Goal: Information Seeking & Learning: Find specific fact

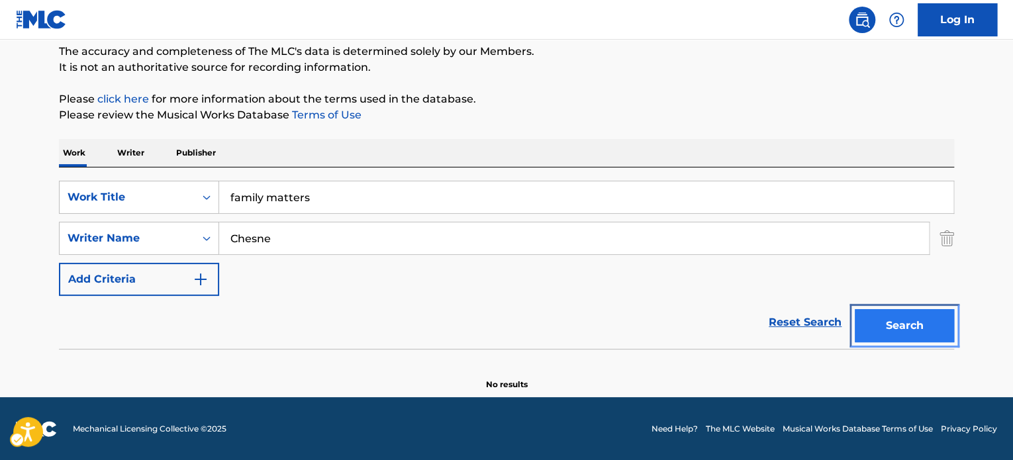
click at [918, 312] on button "Search" at bounding box center [904, 325] width 99 height 33
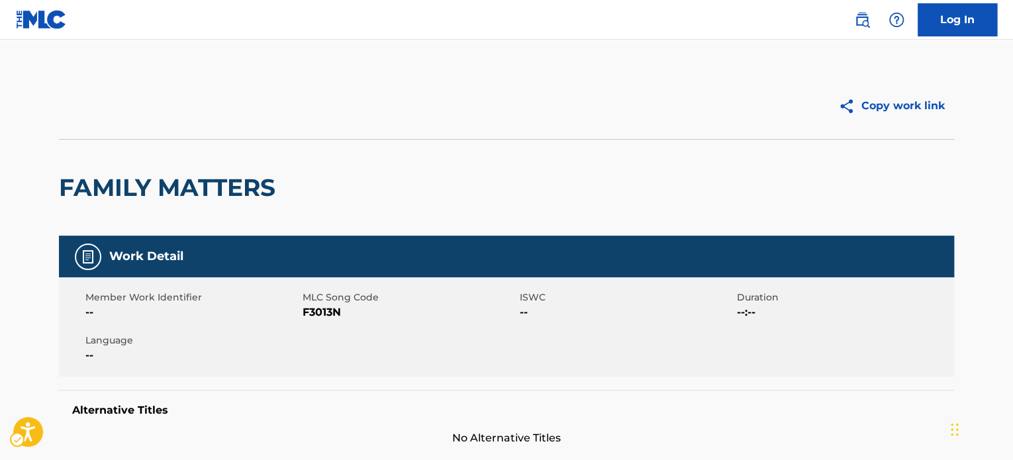
click at [215, 173] on h2 "FAMILY MATTERS" at bounding box center [170, 188] width 223 height 30
copy h2 "MATTERS"
click at [220, 189] on h2 "FAMILY MATTERS" at bounding box center [170, 188] width 223 height 30
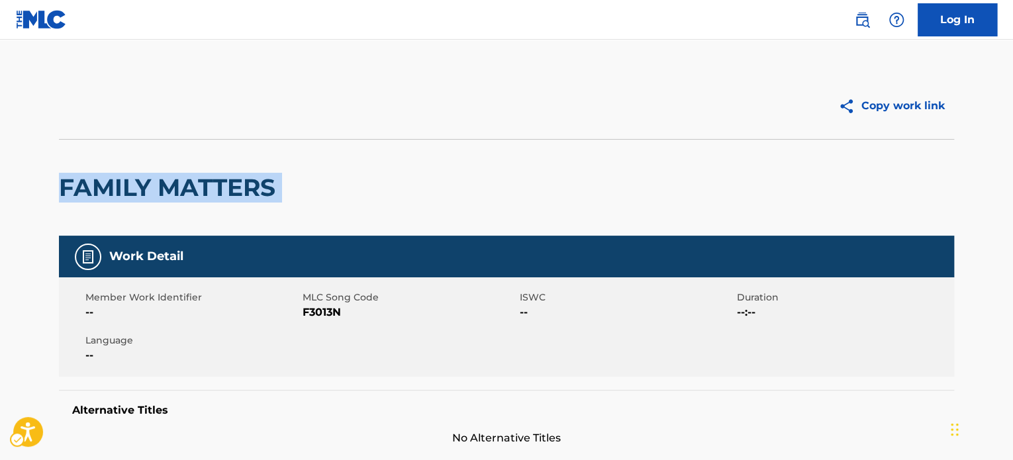
click at [220, 189] on h2 "FAMILY MATTERS" at bounding box center [170, 188] width 223 height 30
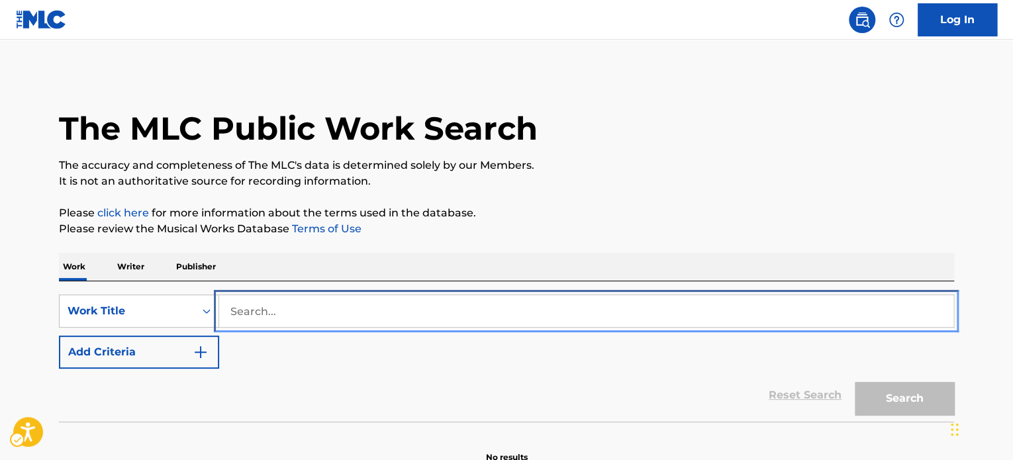
click at [408, 312] on input "Search..." at bounding box center [586, 311] width 735 height 32
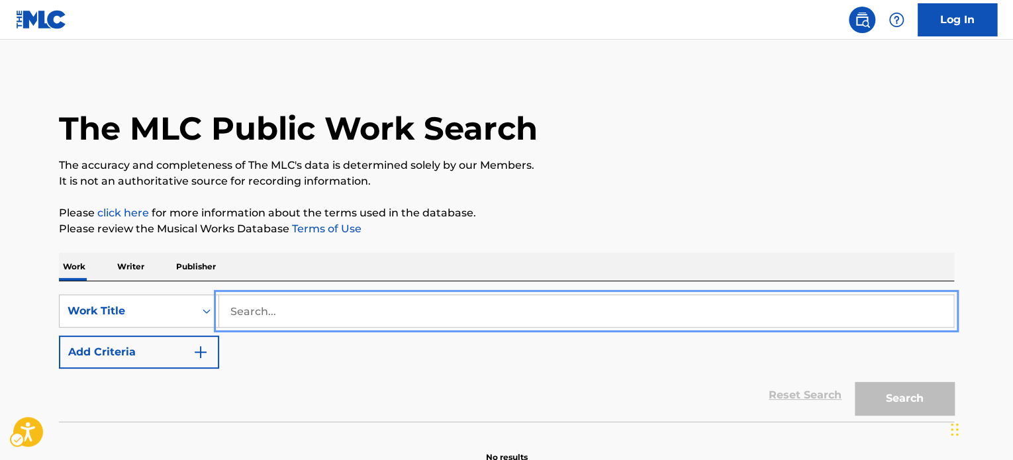
paste input "Perfume: The Story of a murderer"
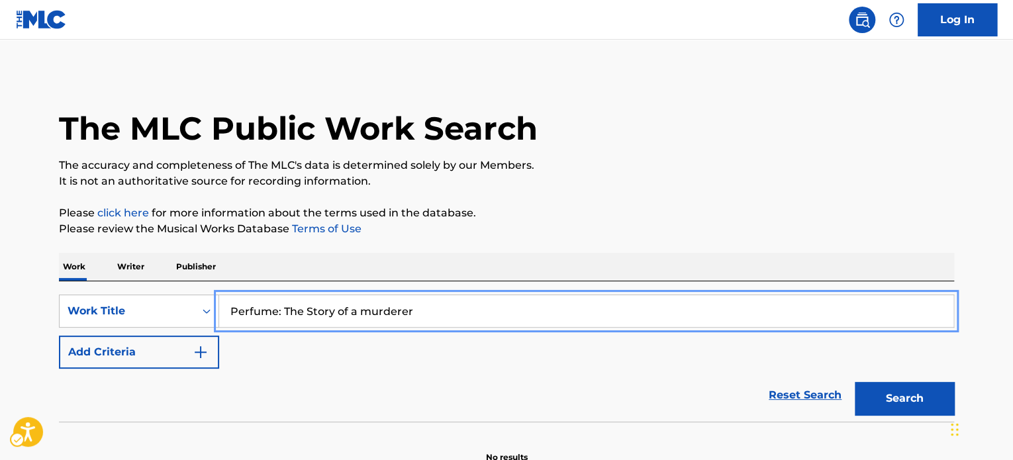
type input "Perfume: The Story of a murderer"
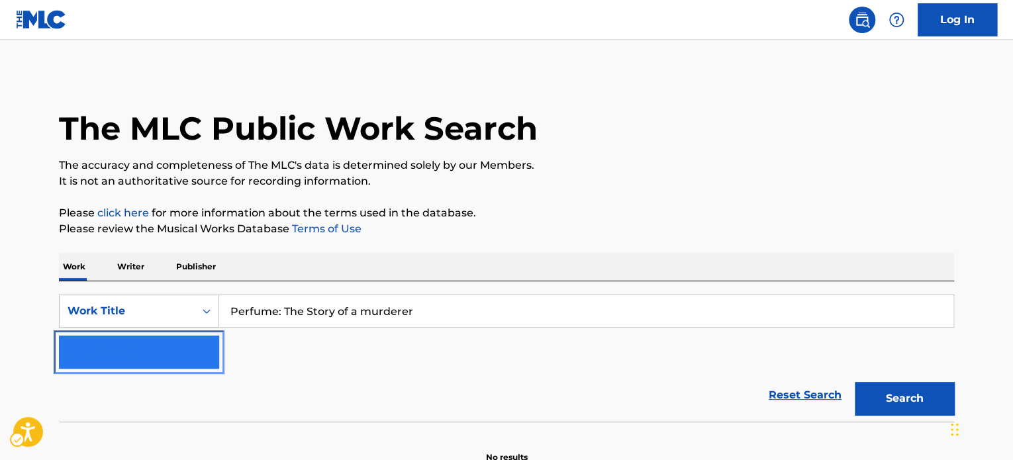
click at [179, 359] on button "Add Criteria" at bounding box center [139, 352] width 160 height 33
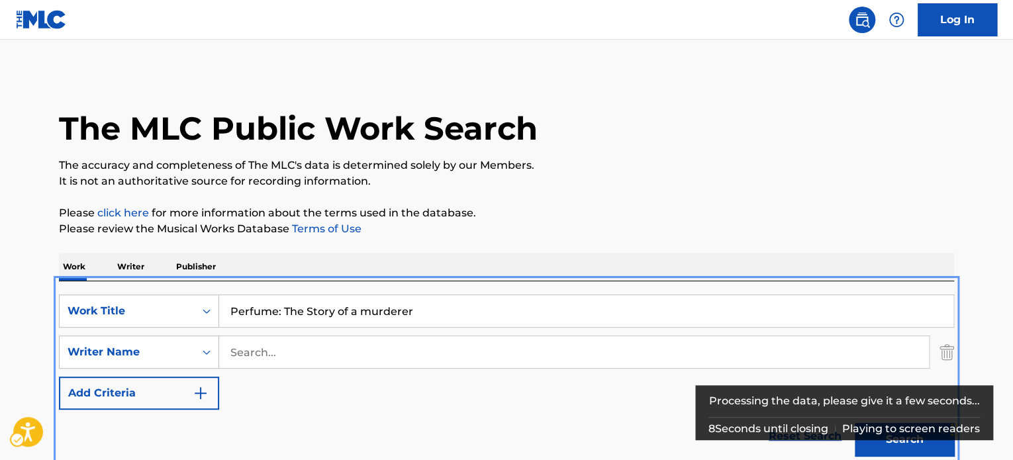
scroll to position [281, 0]
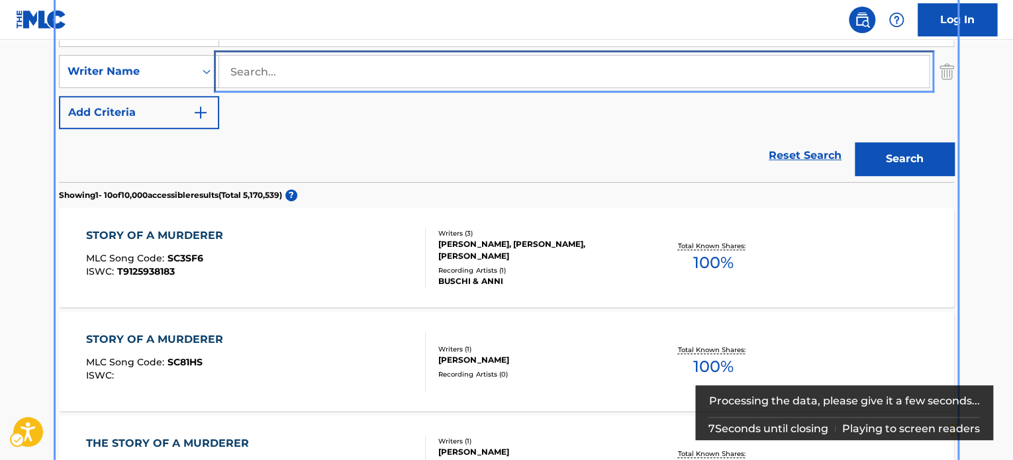
click at [342, 77] on input "Search..." at bounding box center [574, 72] width 710 height 32
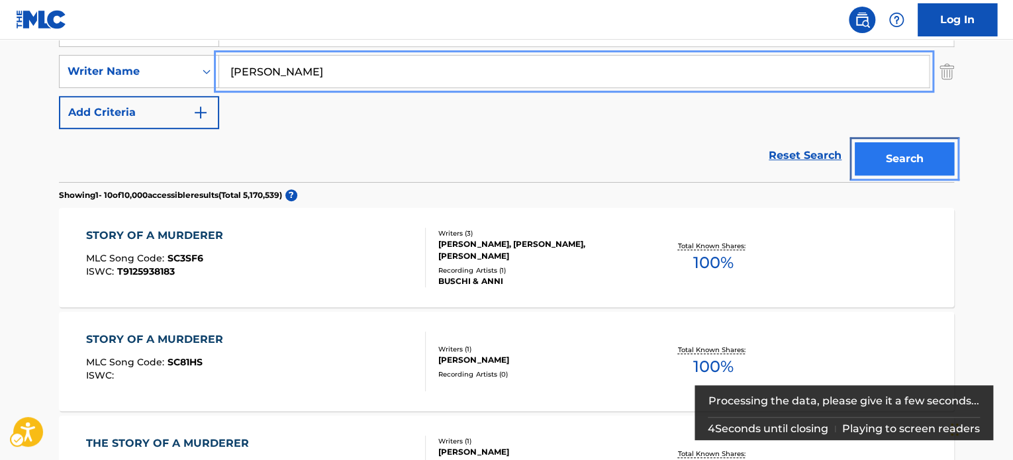
click at [940, 145] on button "Search" at bounding box center [904, 158] width 99 height 33
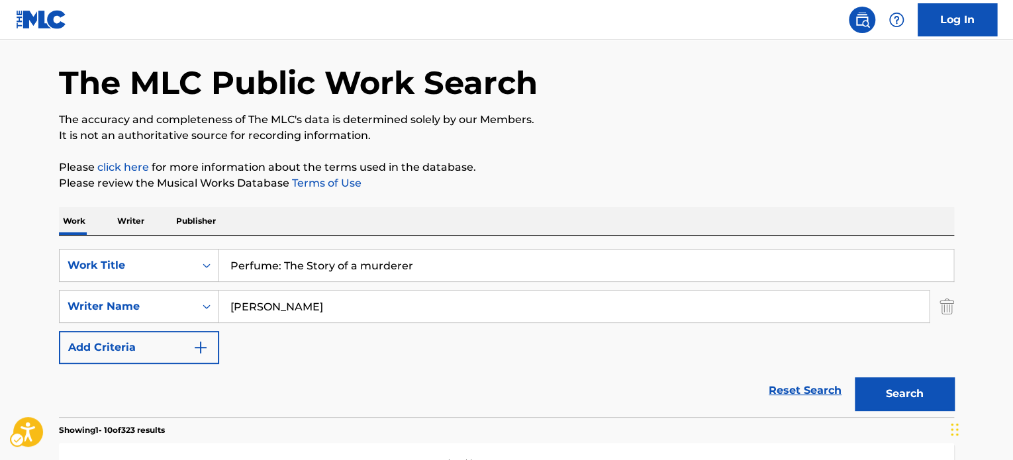
scroll to position [0, 0]
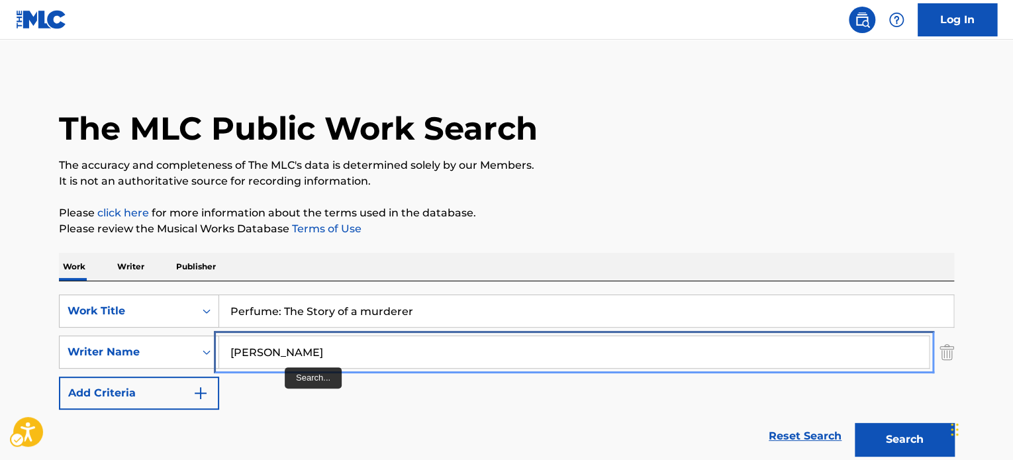
drag, startPoint x: 311, startPoint y: 338, endPoint x: 46, endPoint y: 333, distance: 264.3
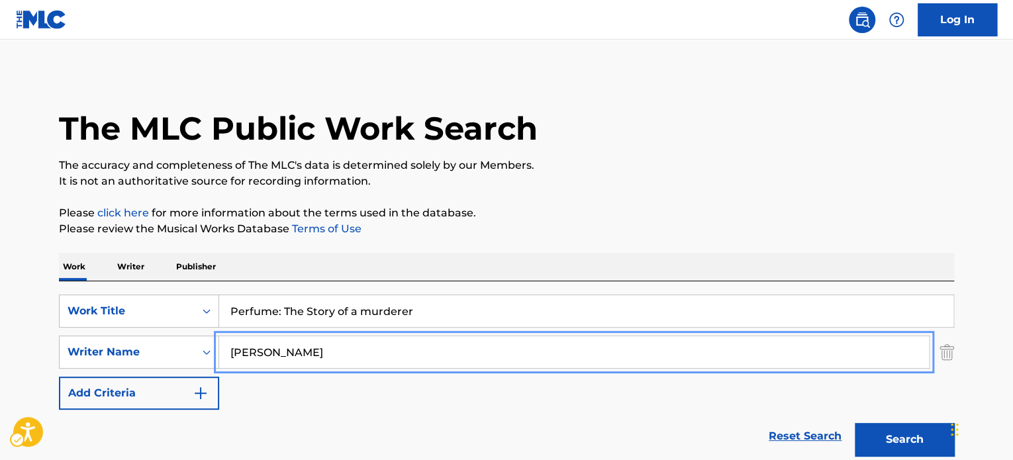
paste input "Gold"
type input "Gold"
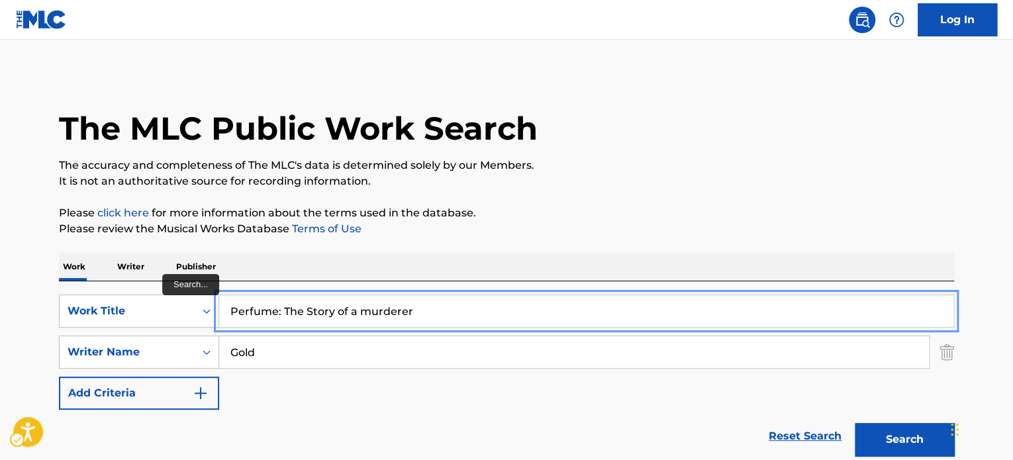
click at [376, 295] on input "Perfume: The Story of a murderer" at bounding box center [586, 311] width 735 height 32
click at [389, 317] on input "Perfume: The Story of a murderer" at bounding box center [586, 311] width 735 height 32
type input "who"
click at [59, 377] on button "Add Criteria" at bounding box center [139, 393] width 160 height 33
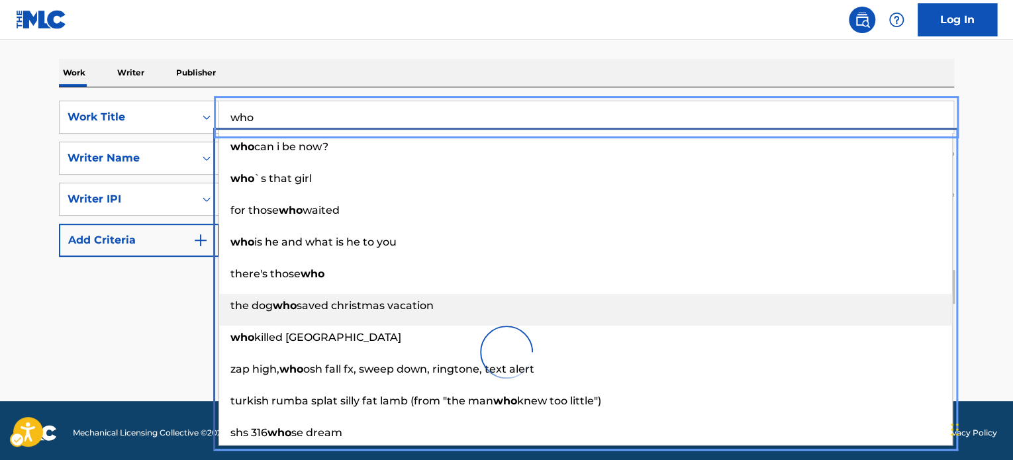
scroll to position [199, 0]
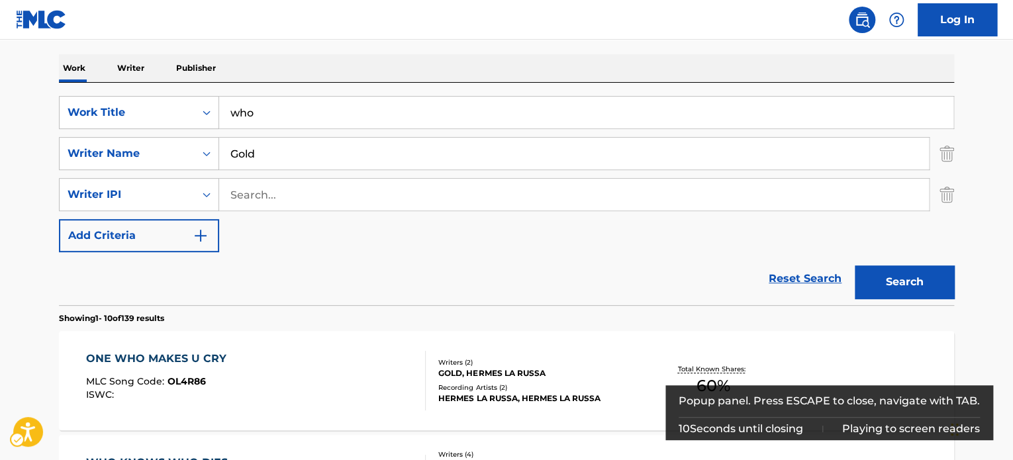
click at [948, 195] on img "Search Form" at bounding box center [947, 194] width 15 height 33
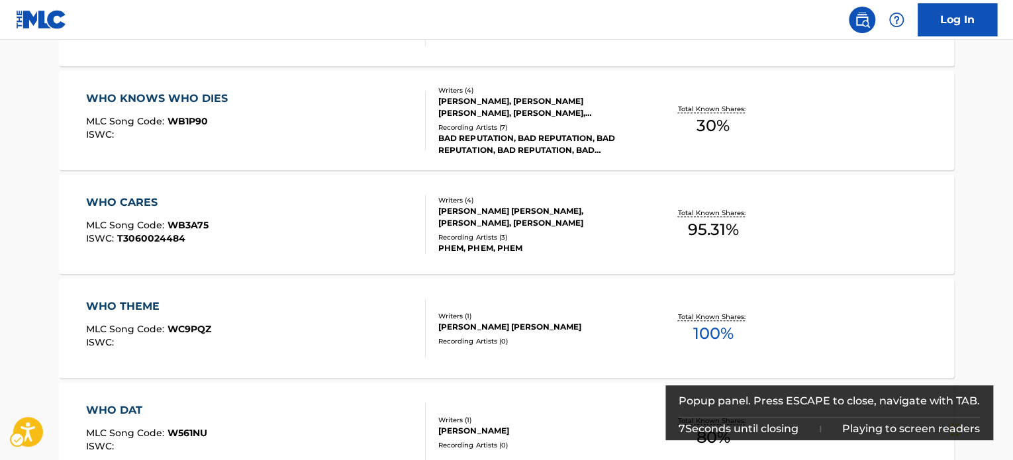
scroll to position [132, 0]
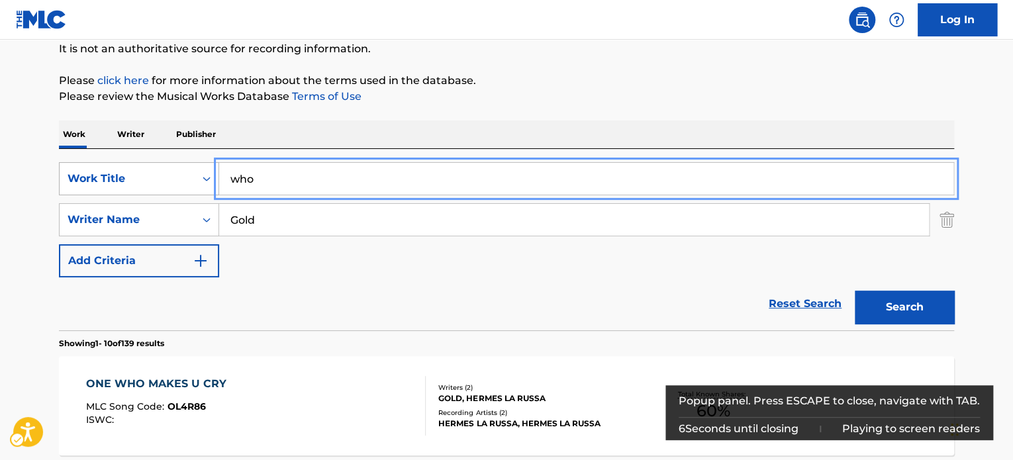
drag, startPoint x: 272, startPoint y: 176, endPoint x: 60, endPoint y: 181, distance: 212.0
click at [60, 181] on div "SearchWithCriteria0792ce51-35c2-455c-9f6b-fd18d2f63e68 Work Title | Submit who …" at bounding box center [506, 178] width 895 height 33
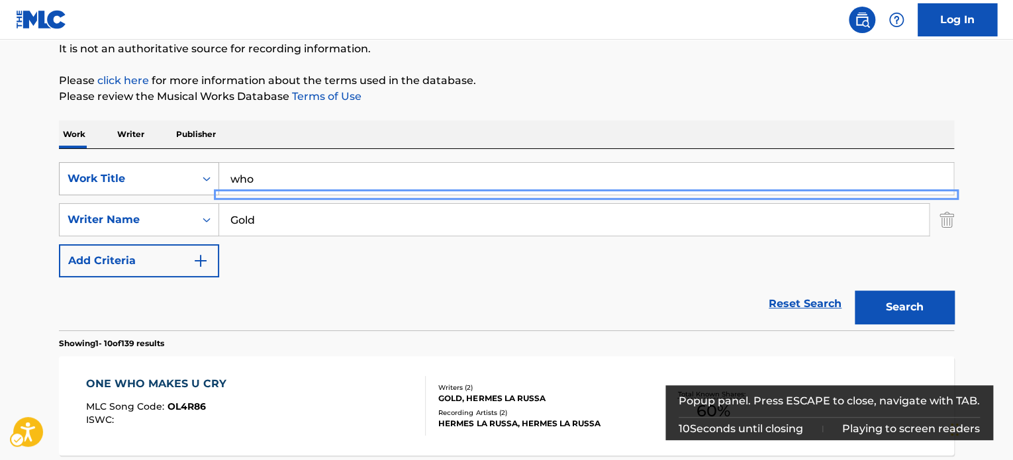
scroll to position [179, 0]
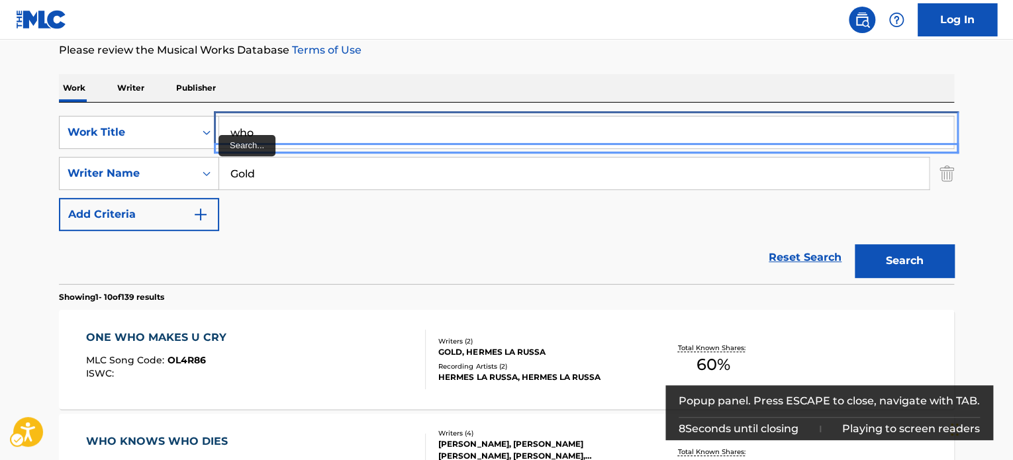
click at [225, 136] on input "who" at bounding box center [586, 133] width 735 height 32
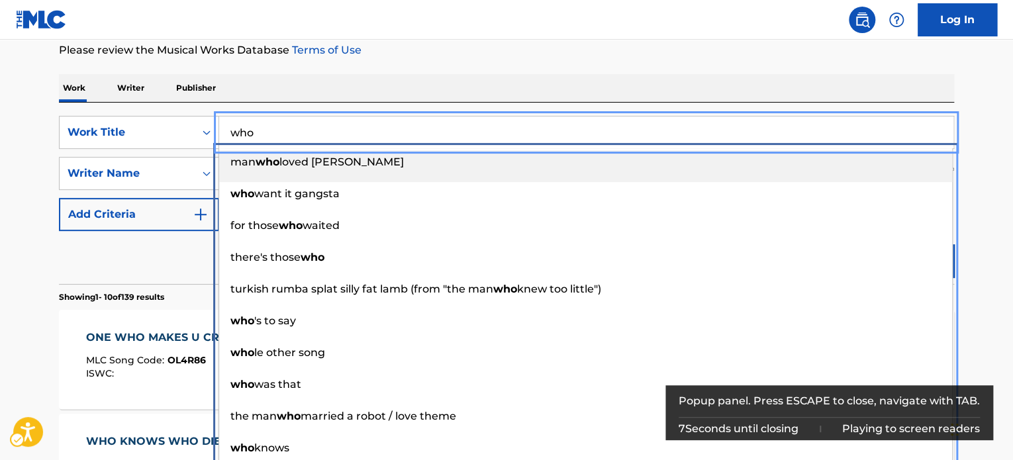
click at [235, 132] on input "who" at bounding box center [586, 133] width 735 height 32
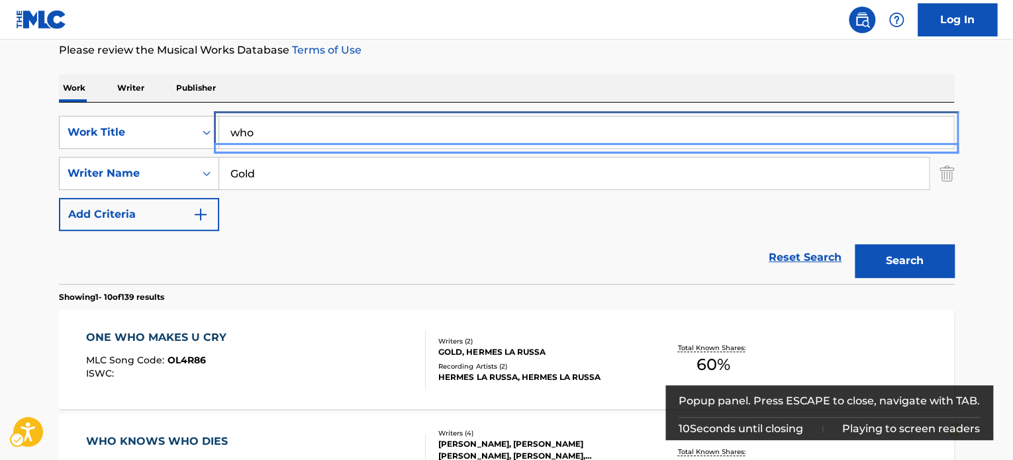
click at [235, 132] on input "who" at bounding box center [586, 133] width 735 height 32
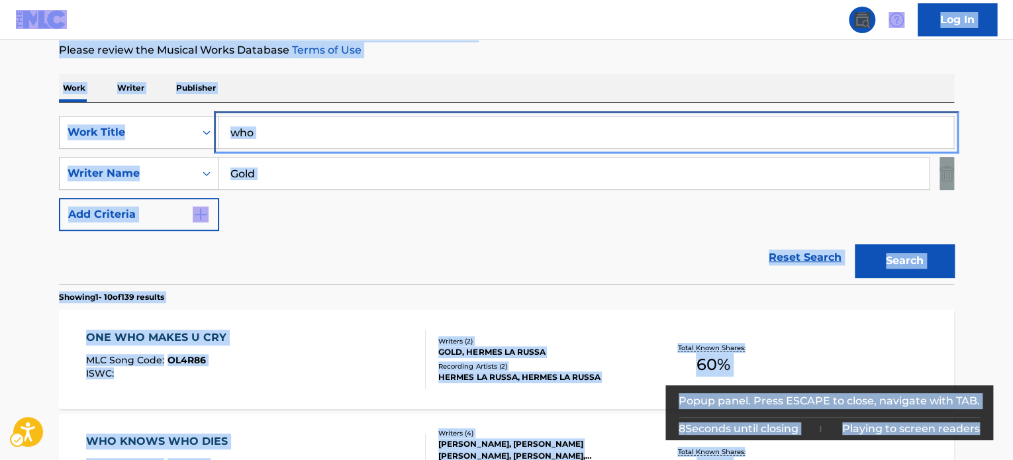
click at [235, 132] on input "who" at bounding box center [586, 133] width 735 height 32
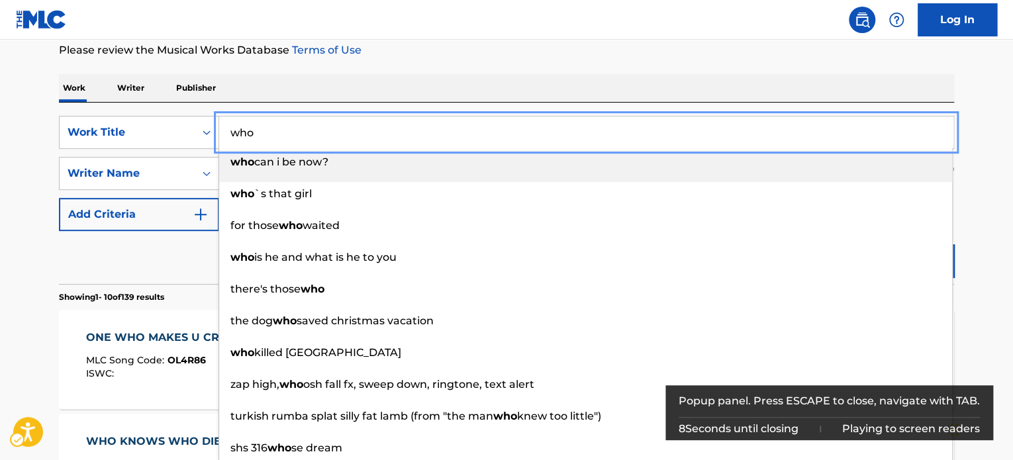
click at [235, 132] on input "who" at bounding box center [586, 133] width 735 height 32
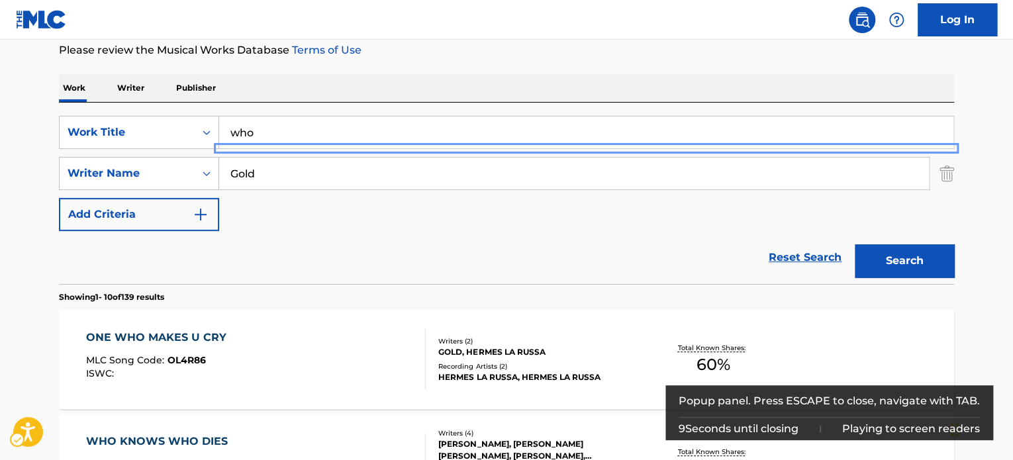
click at [231, 153] on div "SearchWithCriteria0792ce51-35c2-455c-9f6b-fd18d2f63e68 Work Title | Submit who …" at bounding box center [506, 173] width 895 height 115
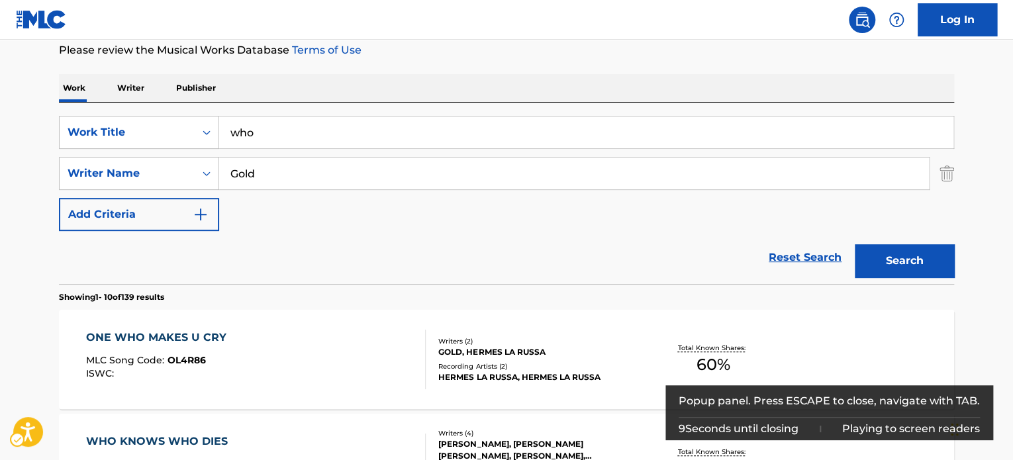
click at [231, 148] on div "SearchWithCriteria0792ce51-35c2-455c-9f6b-fd18d2f63e68 Work Title | Submit who …" at bounding box center [506, 173] width 895 height 115
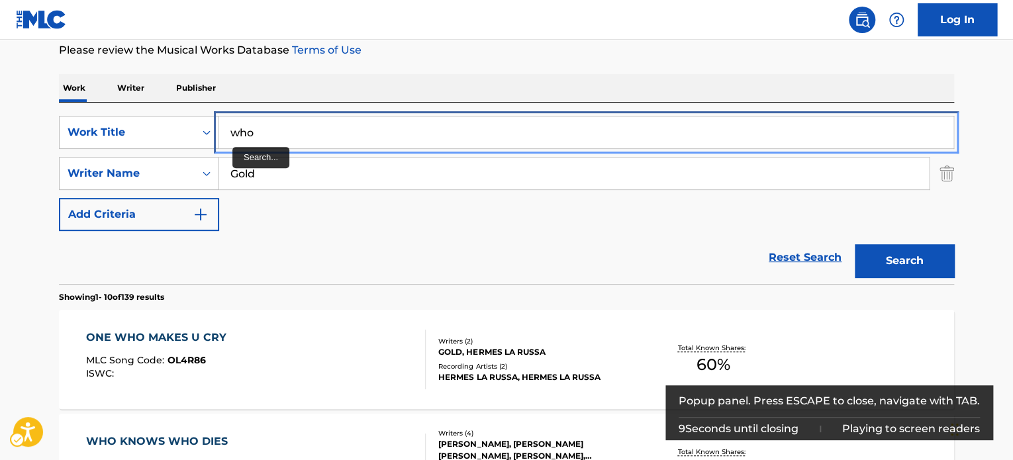
click at [240, 136] on input "who" at bounding box center [586, 133] width 735 height 32
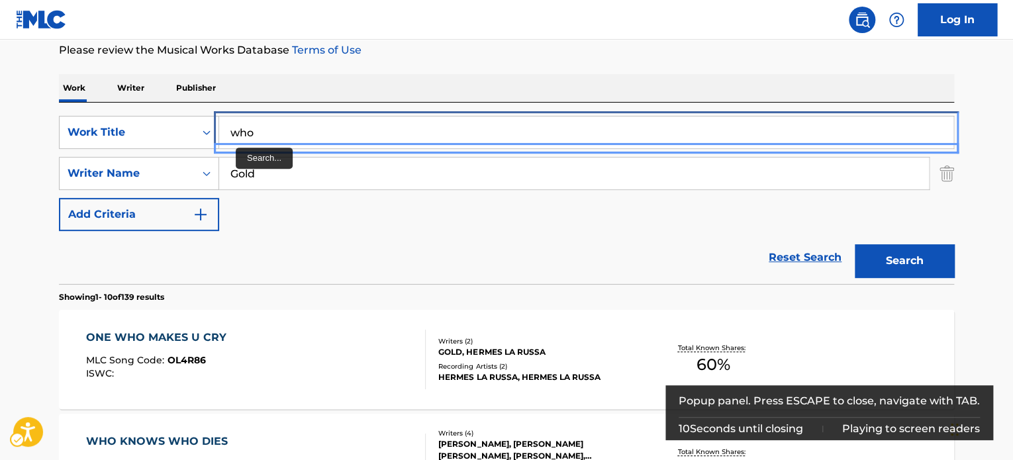
click at [235, 146] on input "who" at bounding box center [586, 133] width 735 height 32
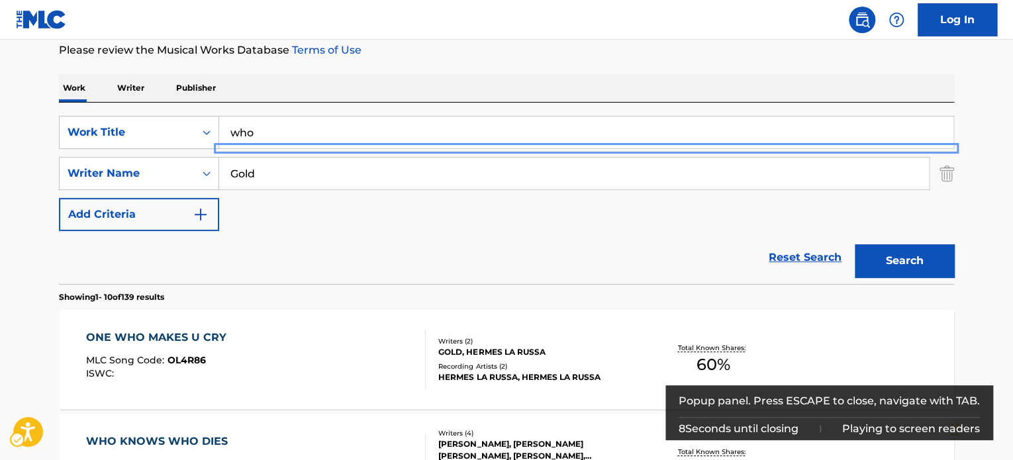
scroll to position [0, 0]
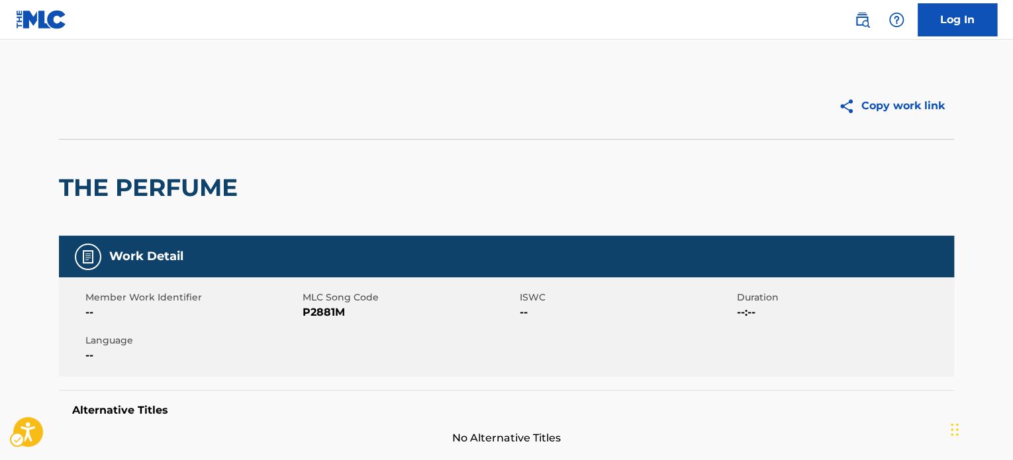
click at [170, 173] on h2 "THE PERFUME" at bounding box center [151, 188] width 185 height 30
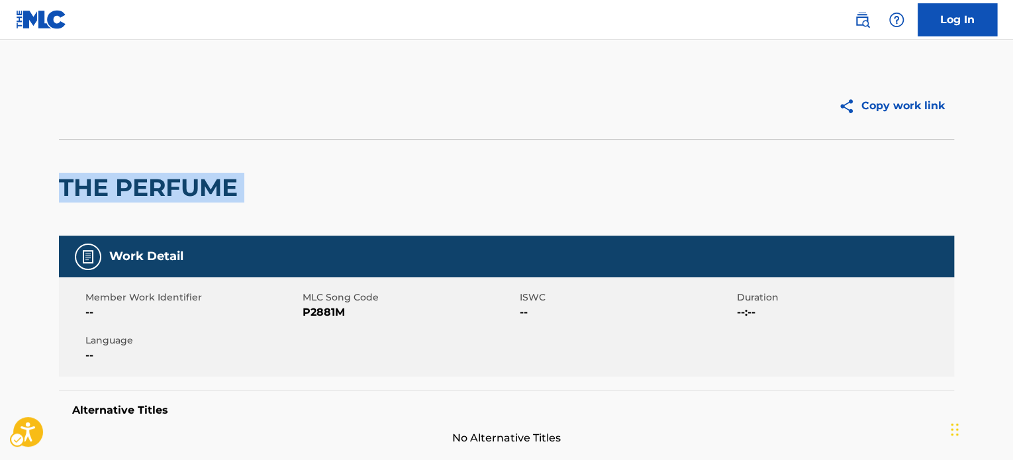
click at [170, 173] on h2 "THE PERFUME" at bounding box center [151, 188] width 185 height 30
click at [170, 174] on h2 "THE PERFUME" at bounding box center [151, 188] width 185 height 30
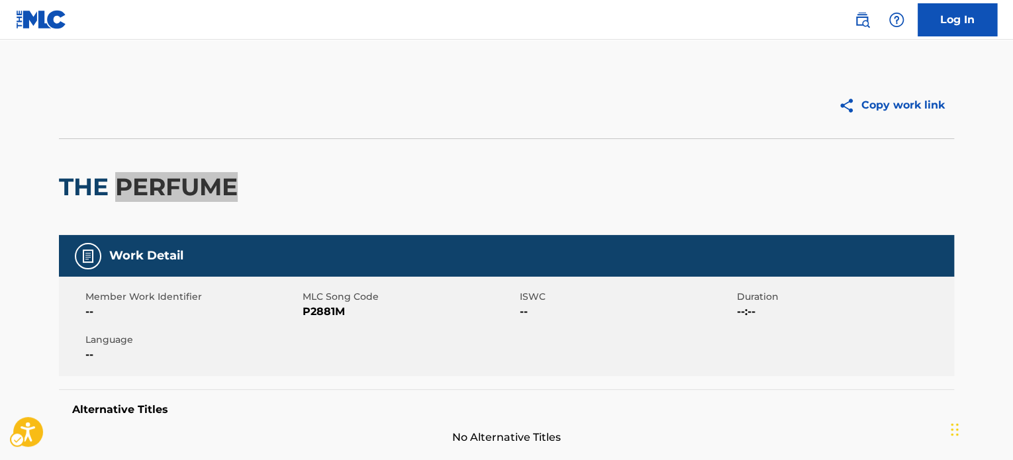
scroll to position [331, 0]
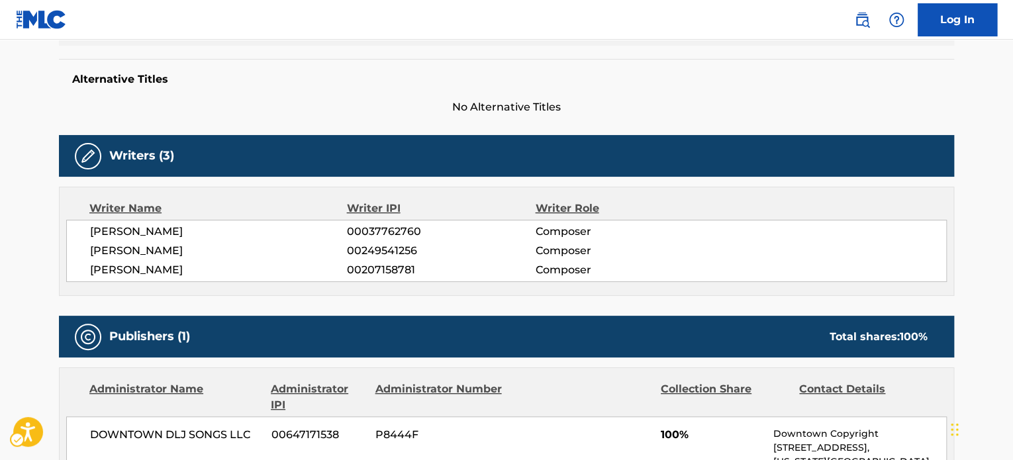
click at [154, 271] on span "JOHNNY KLIMEK" at bounding box center [218, 270] width 257 height 16
copy div "JOHNNY KLIMEK"
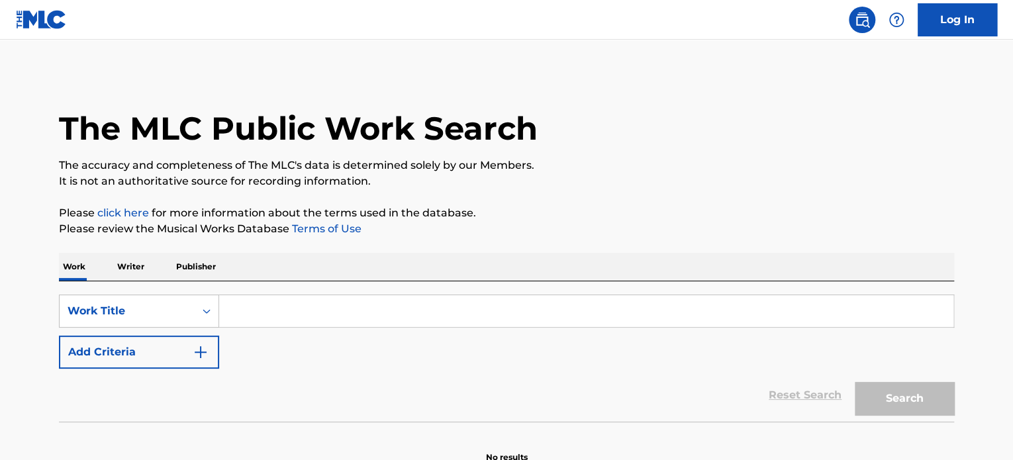
click at [301, 309] on input "Search Form" at bounding box center [586, 311] width 735 height 32
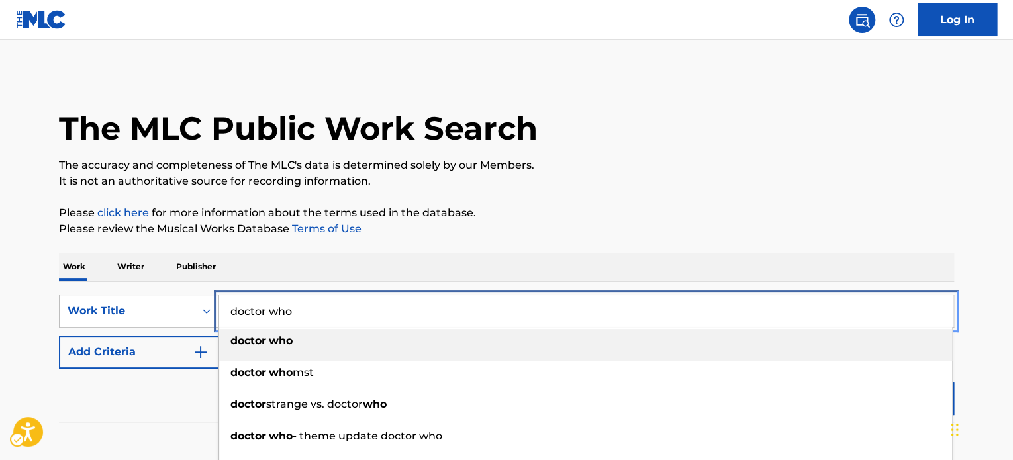
type input "doctor who"
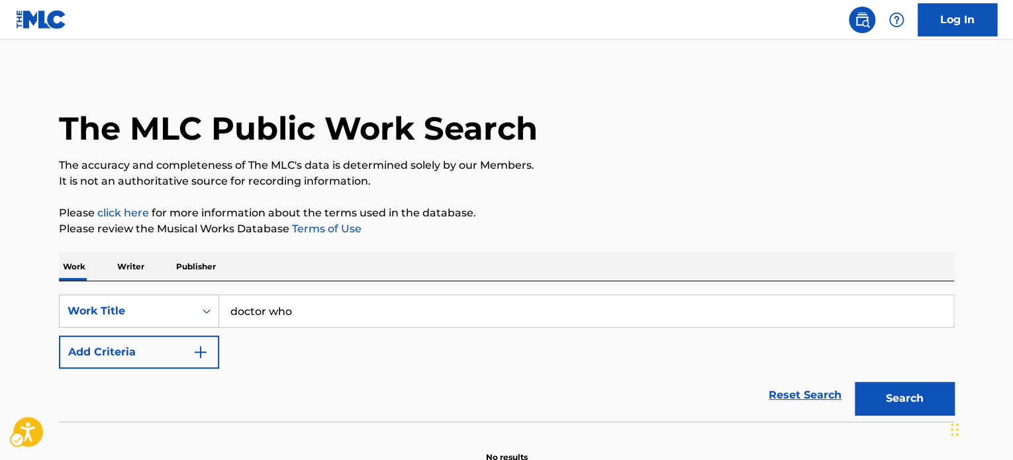
click at [603, 225] on p "Please review the Musical Works Database Terms of Use | New Window" at bounding box center [506, 229] width 895 height 16
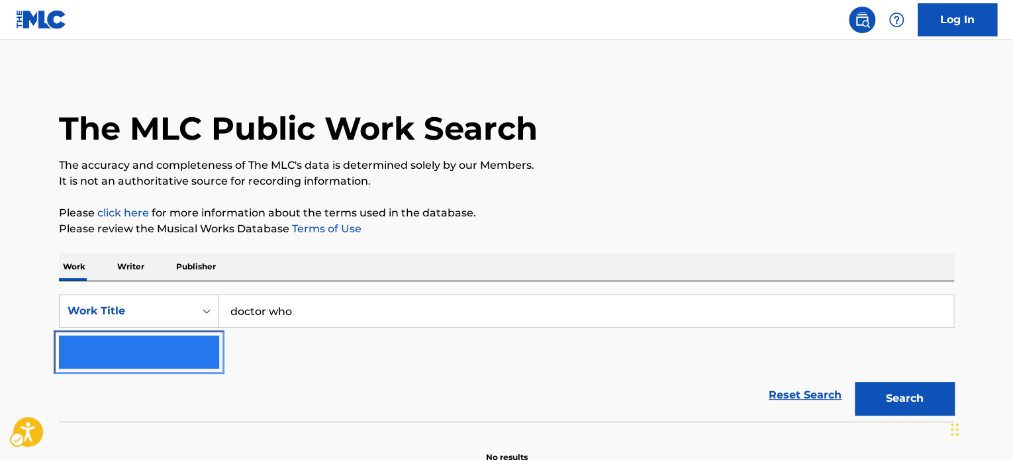
click at [204, 336] on button "Add Criteria" at bounding box center [139, 352] width 160 height 33
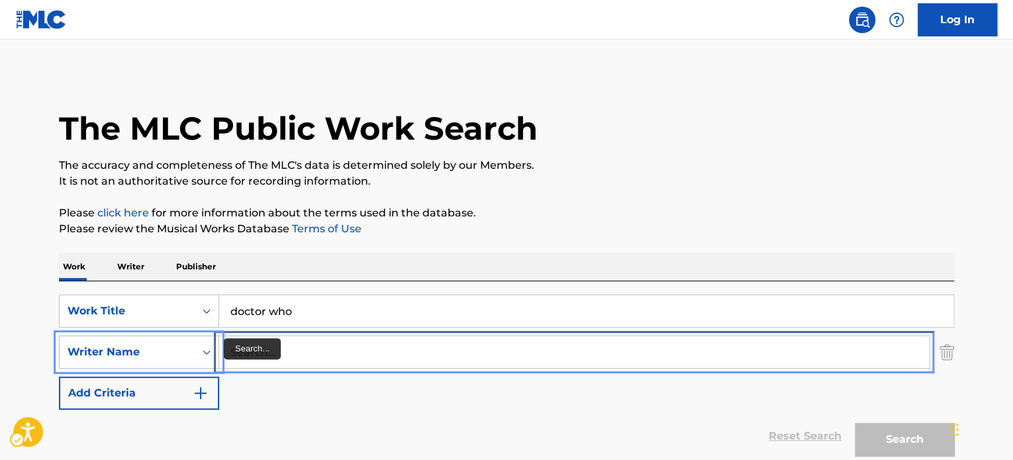
click at [316, 349] on input "Search..." at bounding box center [574, 352] width 710 height 32
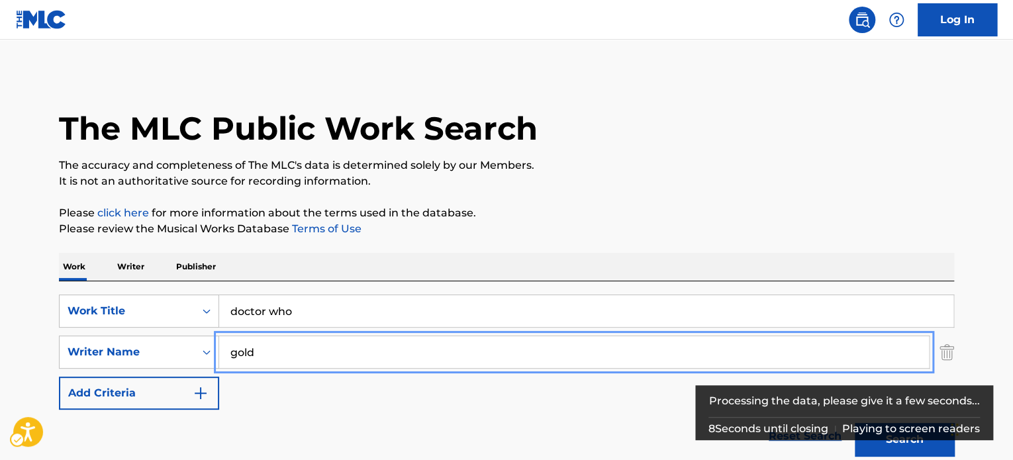
type input "gold"
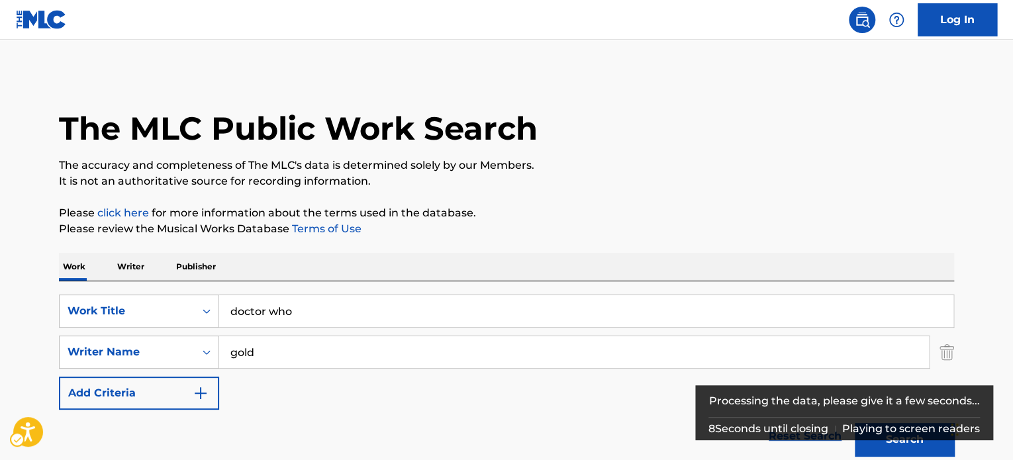
click at [691, 221] on p "Please review the Musical Works Database Terms of Use | New Window" at bounding box center [506, 229] width 895 height 16
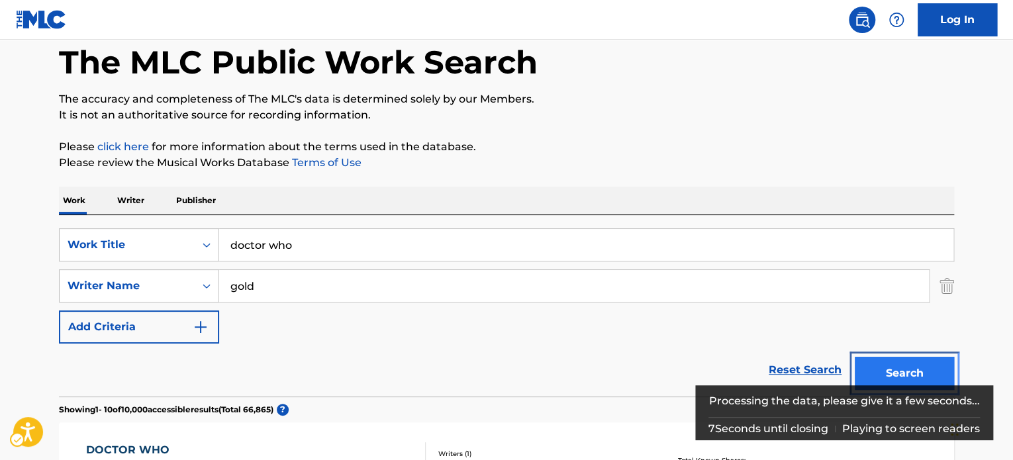
click at [877, 363] on button "Search" at bounding box center [904, 373] width 99 height 33
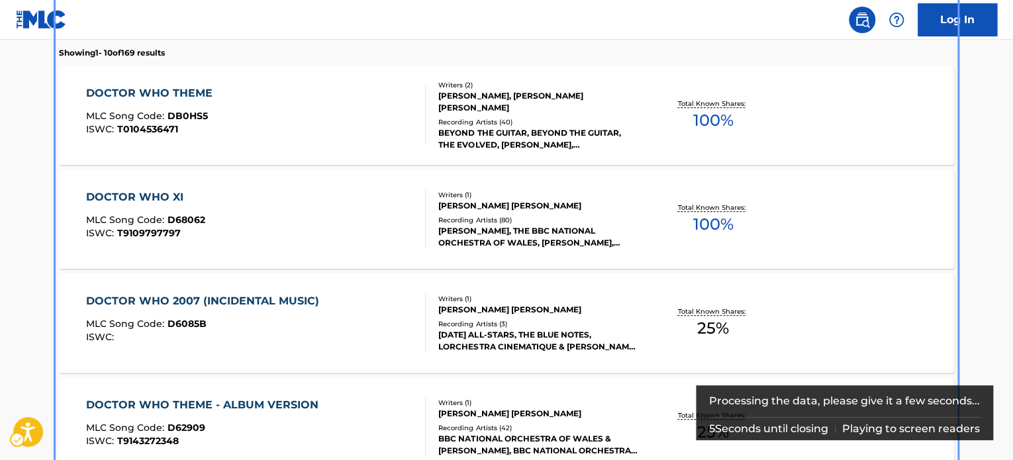
scroll to position [289, 0]
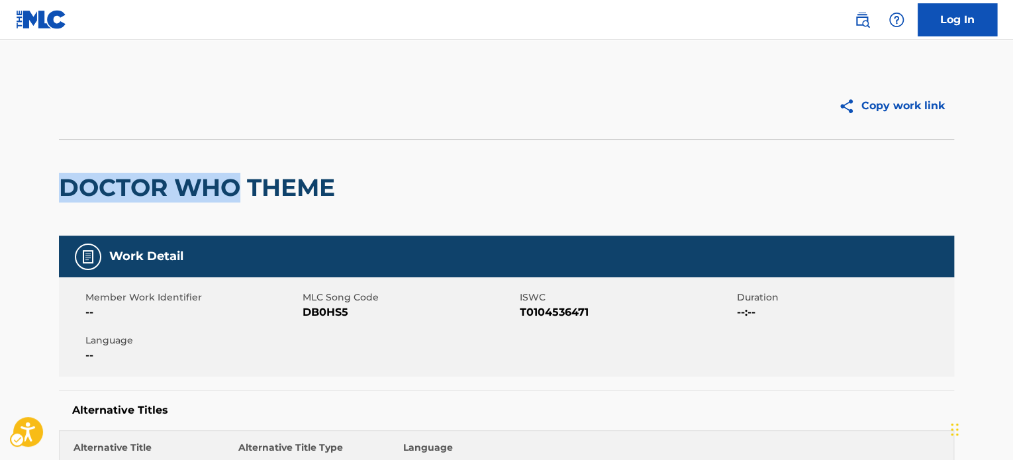
drag, startPoint x: 36, startPoint y: 188, endPoint x: 240, endPoint y: 177, distance: 204.3
copy h2 "DOCTOR WHO"
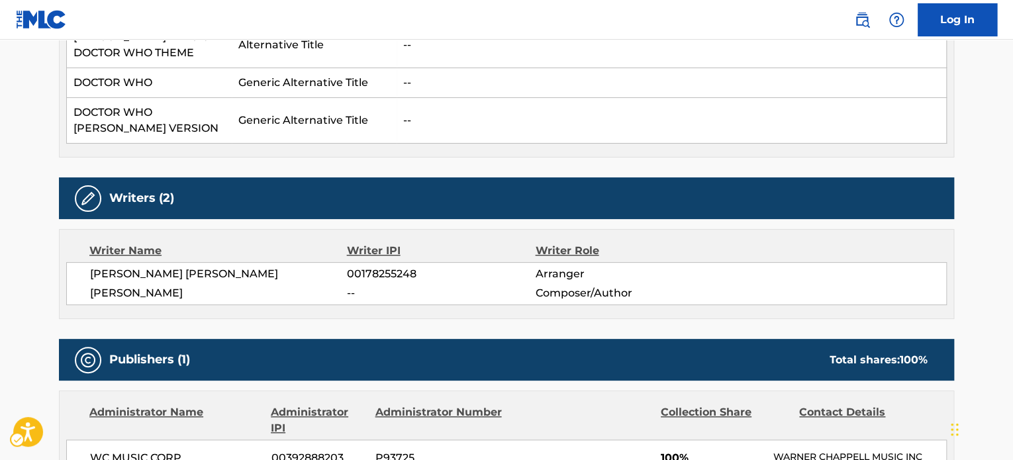
scroll to position [662, 0]
